Goal: Navigation & Orientation: Find specific page/section

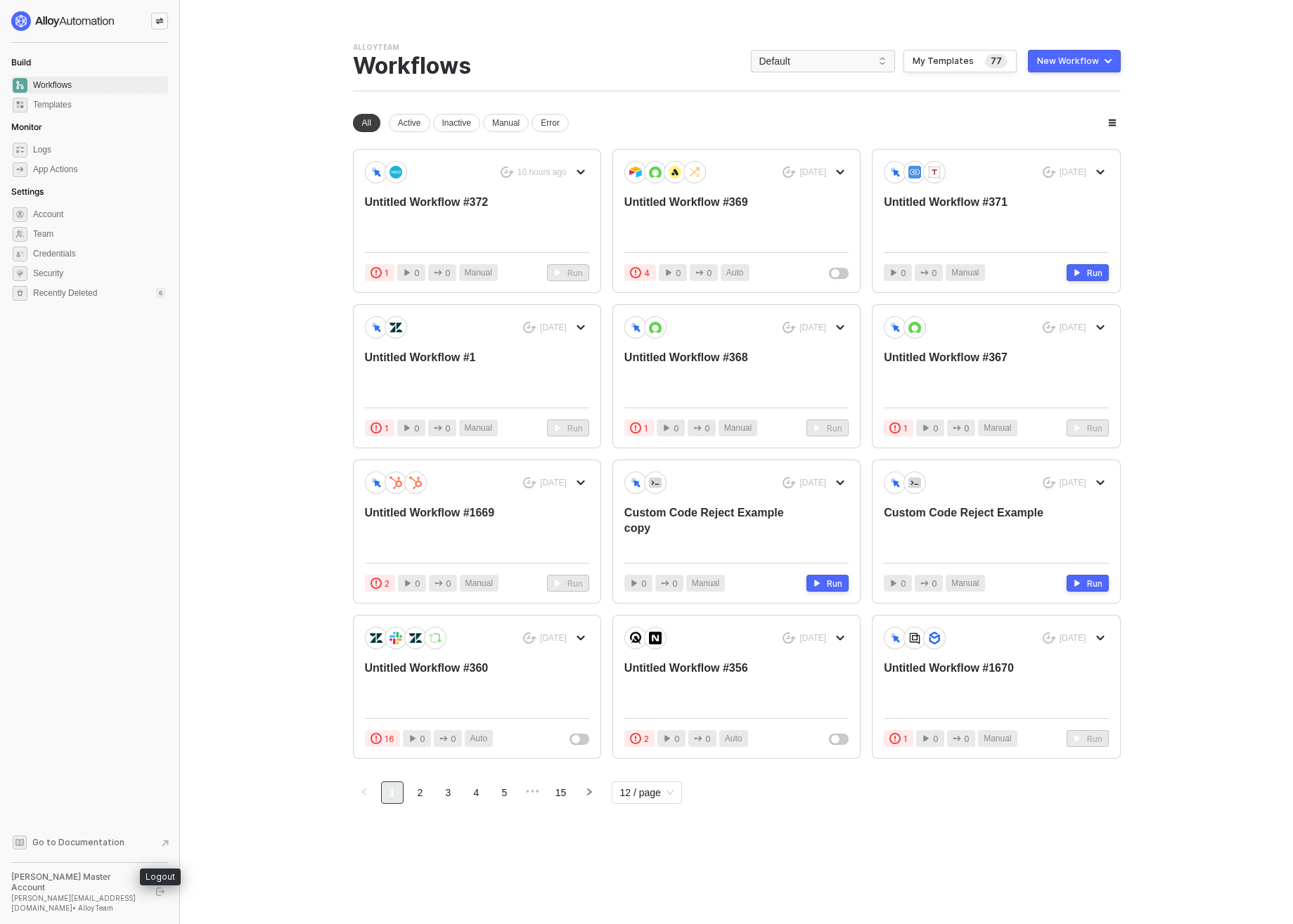
click at [164, 896] on icon "logout" at bounding box center [160, 892] width 9 height 9
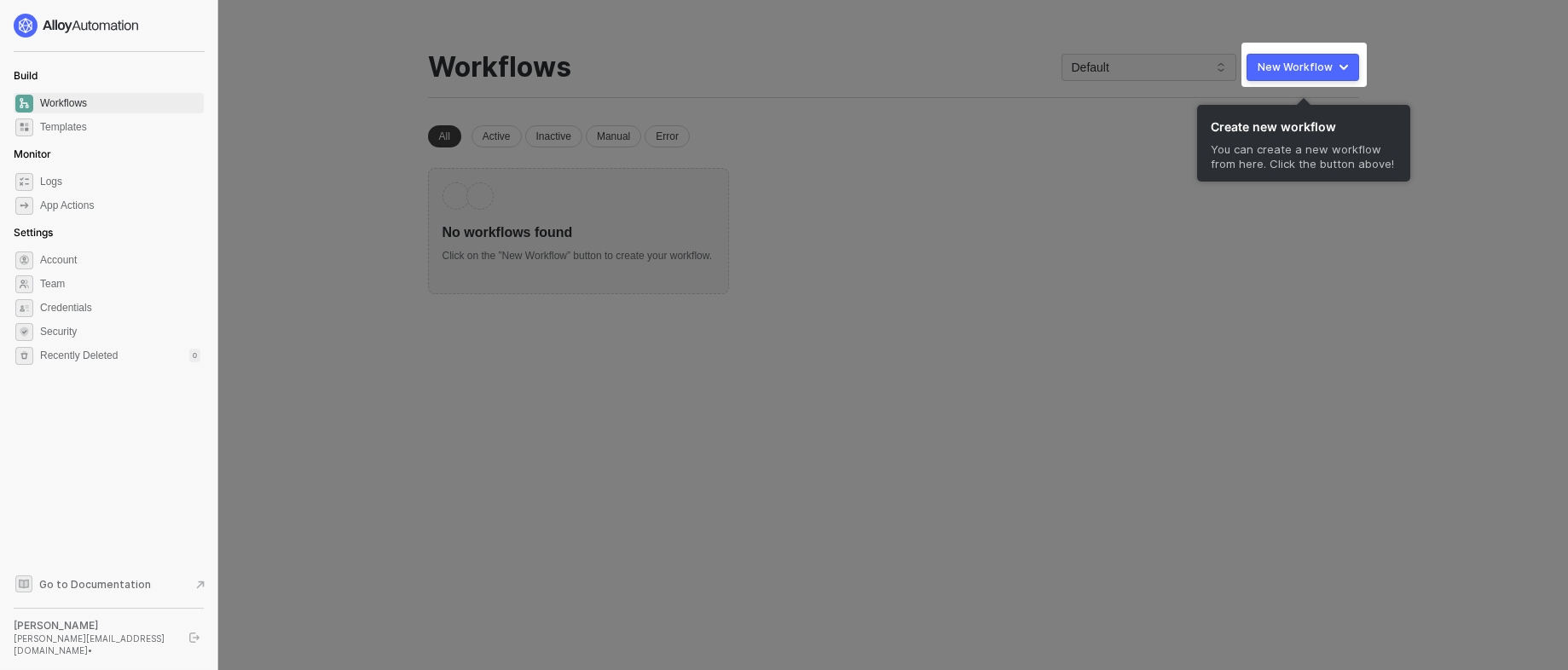
click at [943, 334] on div at bounding box center [784, 335] width 1568 height 670
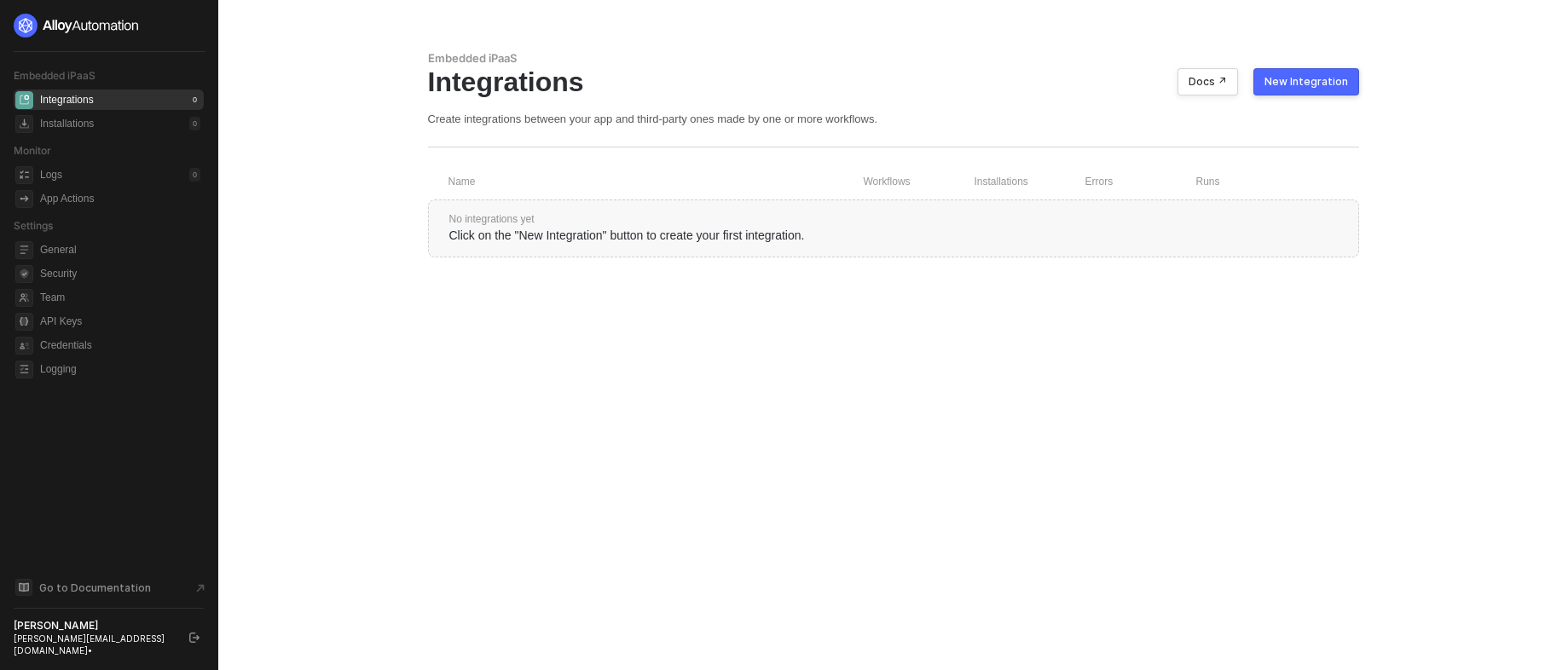
click at [179, 29] on div at bounding box center [109, 25] width 190 height 24
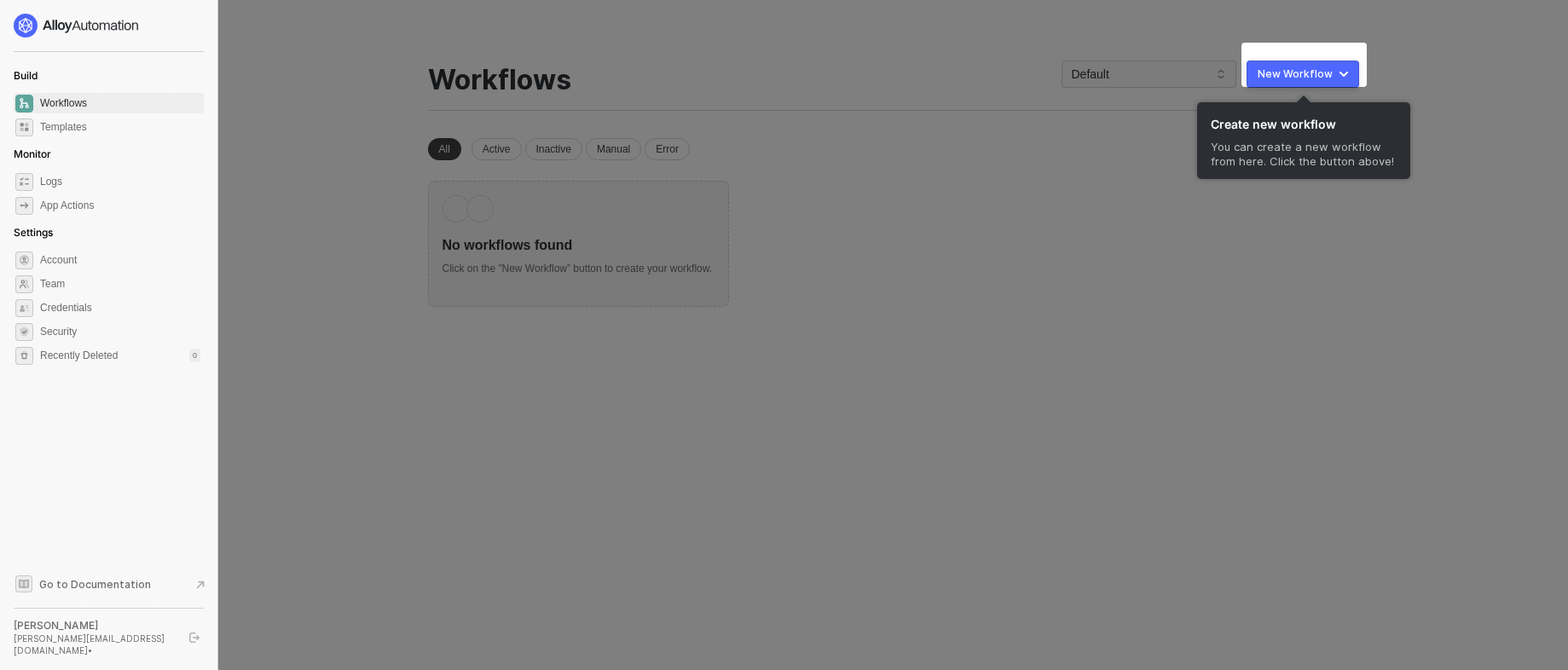
drag, startPoint x: 0, startPoint y: 0, endPoint x: 837, endPoint y: 398, distance: 926.8
click at [837, 398] on div at bounding box center [784, 335] width 1568 height 670
